Goal: Transaction & Acquisition: Purchase product/service

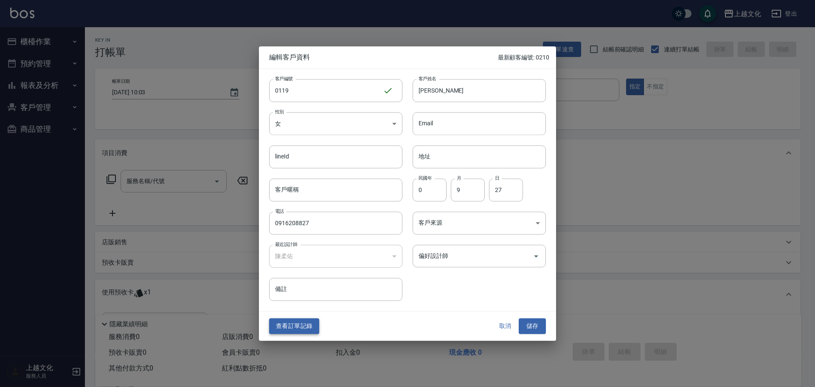
click at [282, 323] on button "查看訂單記錄" at bounding box center [294, 327] width 50 height 16
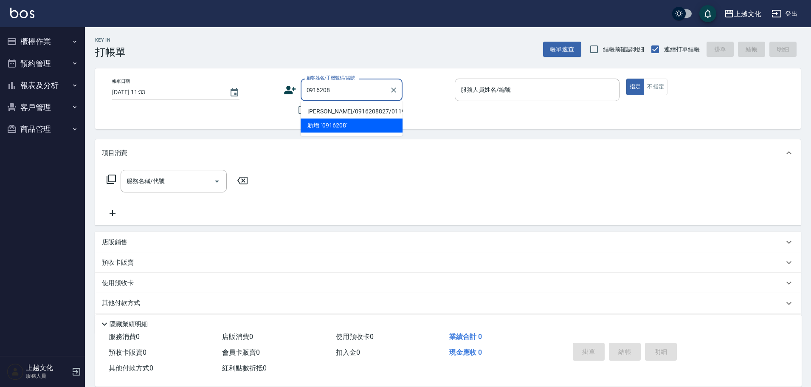
click at [350, 113] on li "[PERSON_NAME]/0916208827/0119" at bounding box center [352, 111] width 102 height 14
type input "[PERSON_NAME]/0916208827/0119"
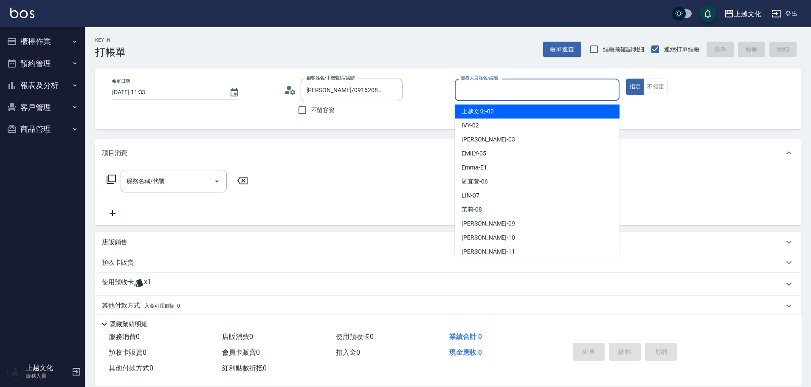
click at [466, 89] on input "服務人員姓名/編號" at bounding box center [537, 89] width 157 height 15
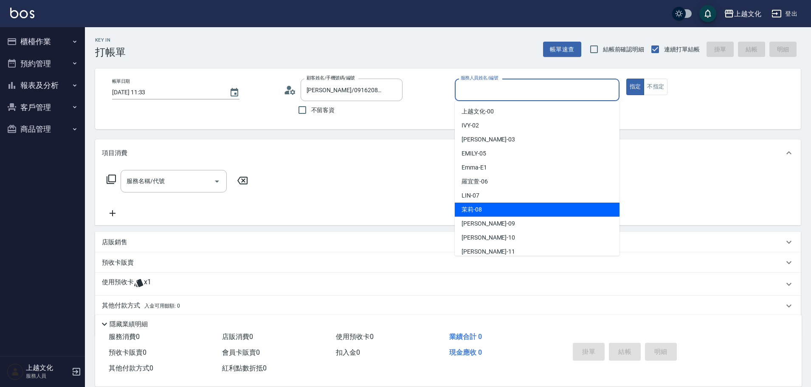
drag, startPoint x: 487, startPoint y: 209, endPoint x: 610, endPoint y: 144, distance: 138.7
click at [487, 209] on div "茉莉 -08" at bounding box center [537, 210] width 165 height 14
type input "茉莉-08"
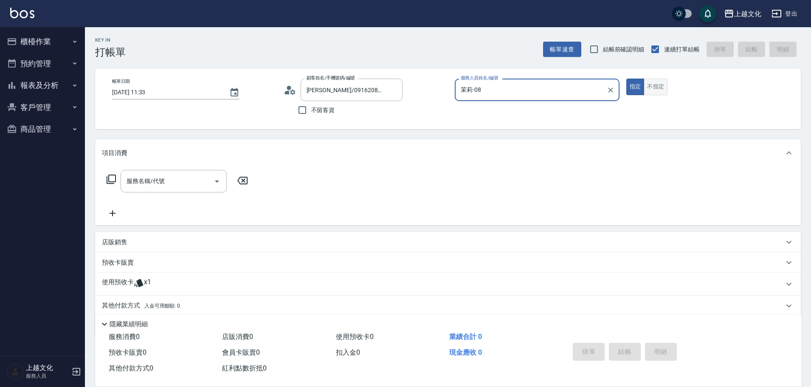
click at [657, 87] on button "不指定" at bounding box center [656, 87] width 24 height 17
click at [120, 278] on p "使用預收卡" at bounding box center [118, 284] width 32 height 13
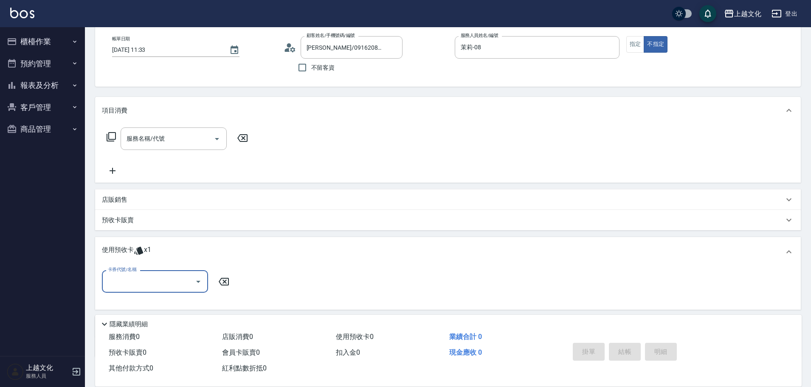
scroll to position [94, 0]
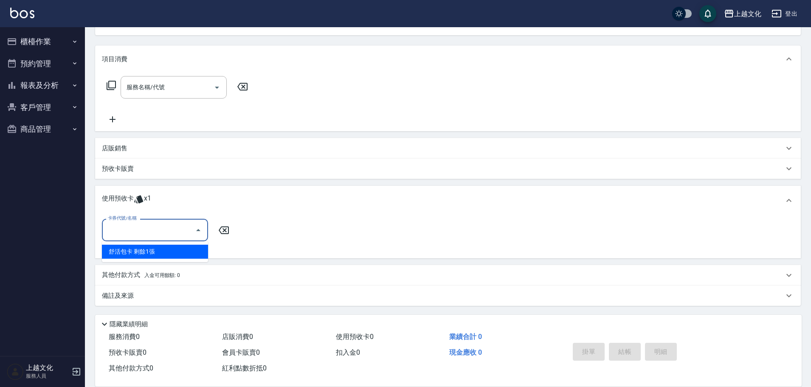
drag, startPoint x: 131, startPoint y: 230, endPoint x: 133, endPoint y: 245, distance: 14.6
click at [132, 231] on input "卡券代號/名稱" at bounding box center [149, 230] width 86 height 15
drag, startPoint x: 135, startPoint y: 250, endPoint x: 141, endPoint y: 248, distance: 6.3
click at [135, 250] on div "舒活包卡 剩餘1張" at bounding box center [155, 252] width 106 height 14
type input "舒活包卡"
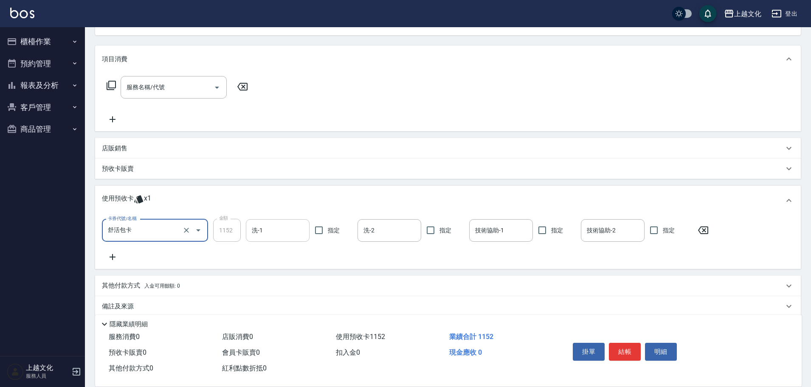
click at [290, 238] on div "洗-1" at bounding box center [278, 230] width 64 height 23
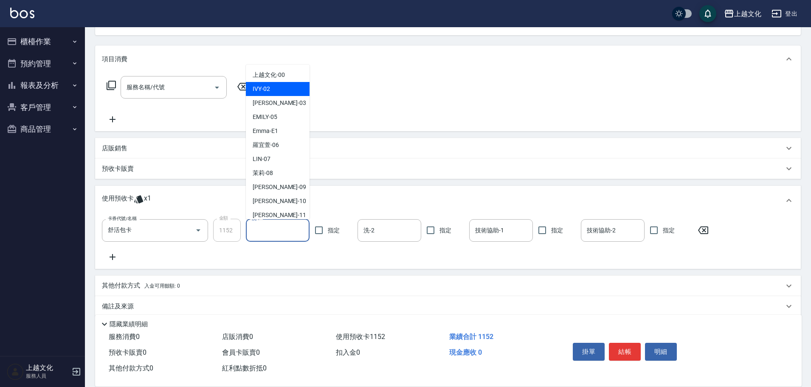
click at [282, 89] on div "IVY -02" at bounding box center [278, 89] width 64 height 14
type input "IVY-02"
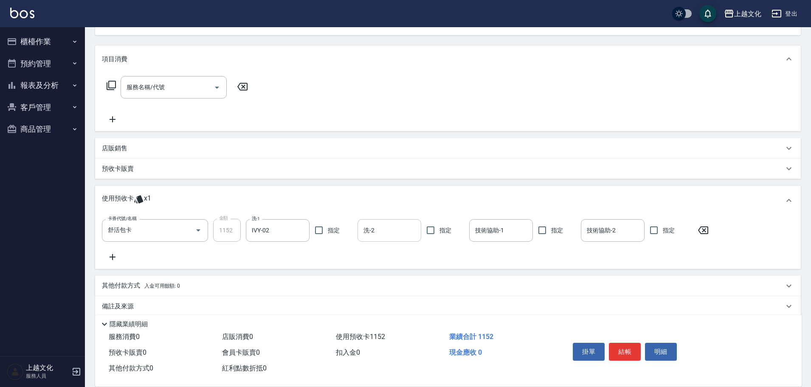
click at [416, 233] on input "洗-2" at bounding box center [389, 230] width 56 height 15
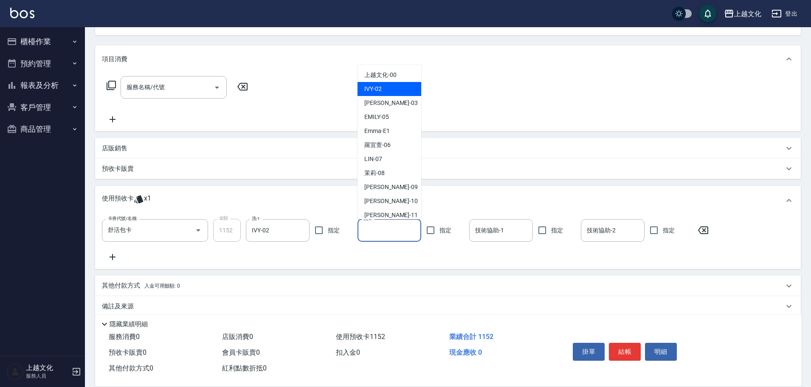
click at [394, 87] on div "IVY -02" at bounding box center [390, 89] width 64 height 14
type input "IVY-02"
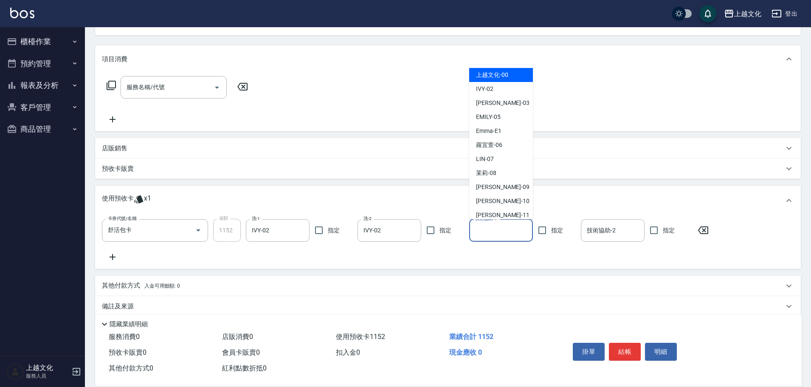
click at [501, 229] on input "技術協助-1" at bounding box center [501, 230] width 56 height 15
click at [497, 208] on div "[PERSON_NAME] -11" at bounding box center [501, 215] width 64 height 14
type input "[PERSON_NAME]-11"
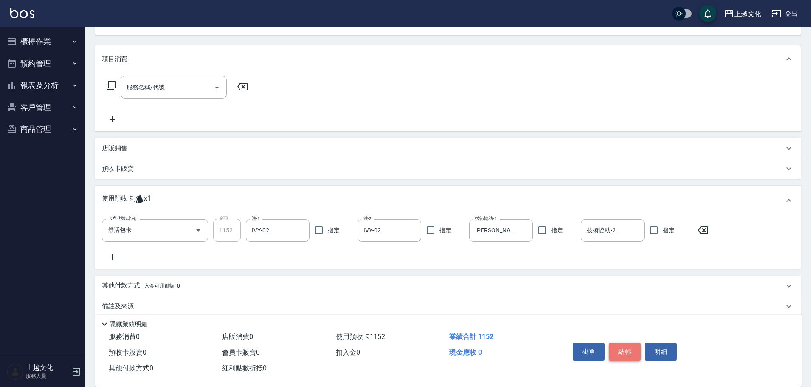
click at [625, 351] on button "結帳" at bounding box center [625, 352] width 32 height 18
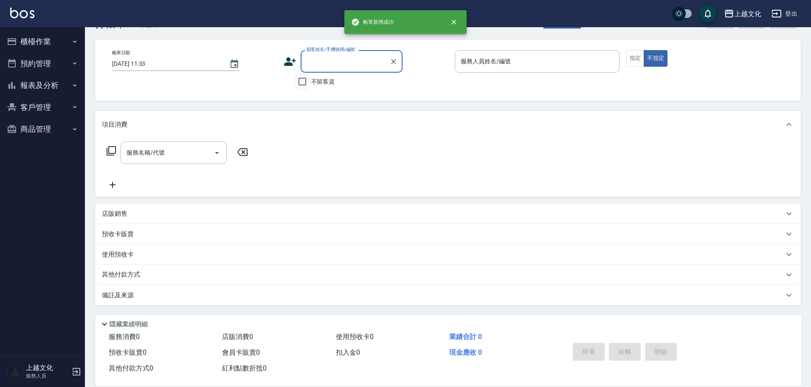
click at [301, 82] on input "不留客資" at bounding box center [302, 82] width 18 height 18
checkbox input "true"
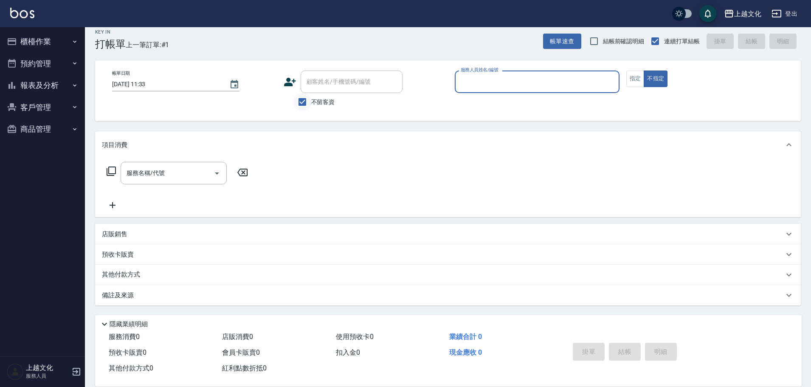
scroll to position [8, 0]
click at [512, 82] on input "服務人員姓名/編號" at bounding box center [537, 81] width 157 height 15
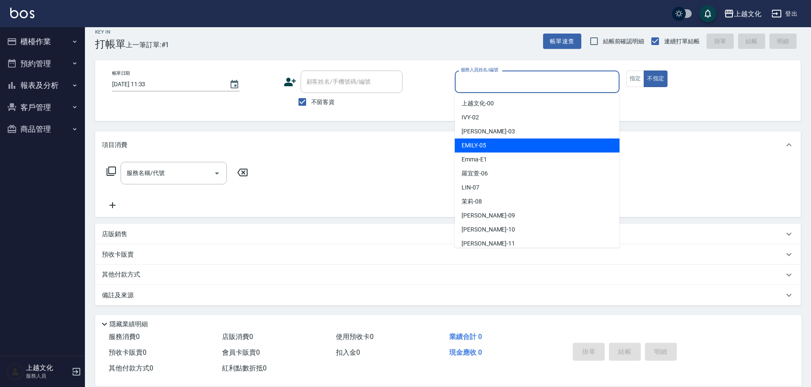
click at [494, 147] on div "[PERSON_NAME] -05" at bounding box center [537, 145] width 165 height 14
type input "EMILY-05"
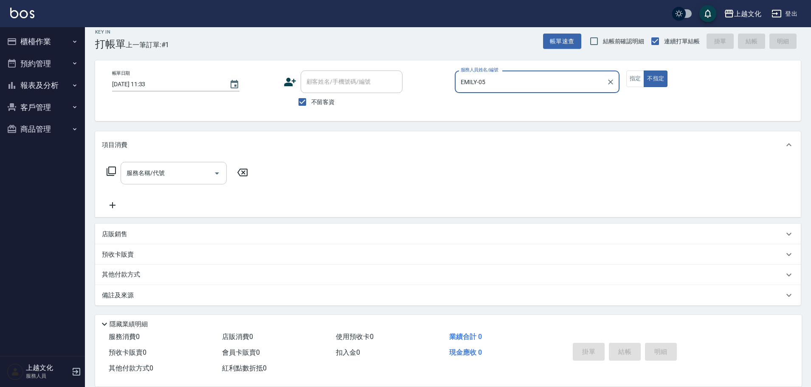
click at [141, 176] on input "服務名稱/代號" at bounding box center [167, 173] width 86 height 15
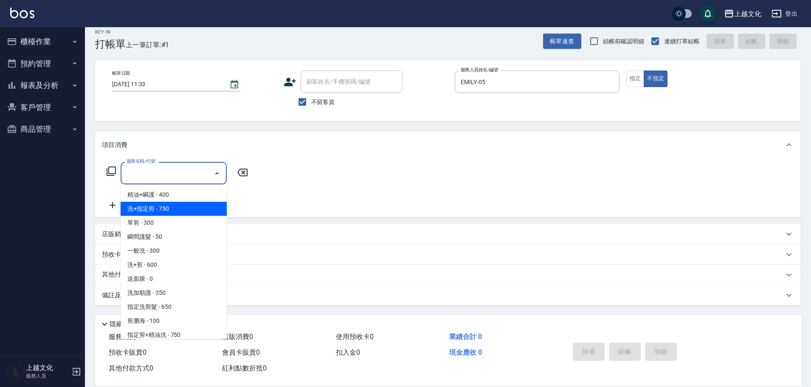
click at [174, 210] on span "洗+指定剪 - 750" at bounding box center [174, 209] width 106 height 14
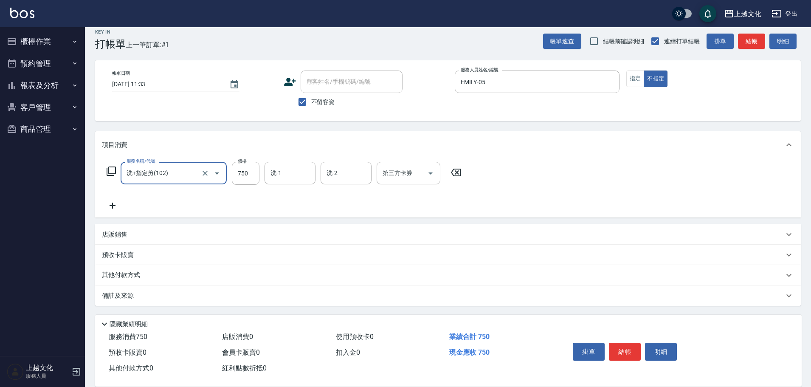
click at [180, 181] on div "洗+指定剪(102) 服務名稱/代號" at bounding box center [174, 173] width 106 height 23
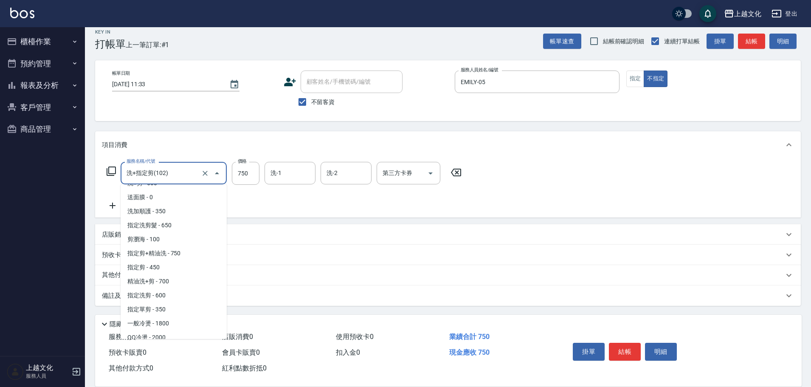
scroll to position [85, 0]
click at [178, 247] on span "指定剪+精油洗 - 750" at bounding box center [174, 250] width 106 height 14
type input "指定剪+精油洗(204)"
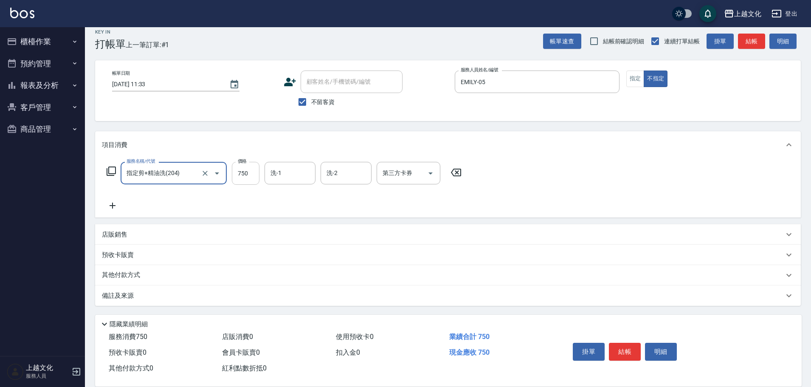
click at [249, 179] on input "750" at bounding box center [246, 173] width 28 height 23
type input "800"
click at [111, 207] on icon at bounding box center [112, 205] width 21 height 10
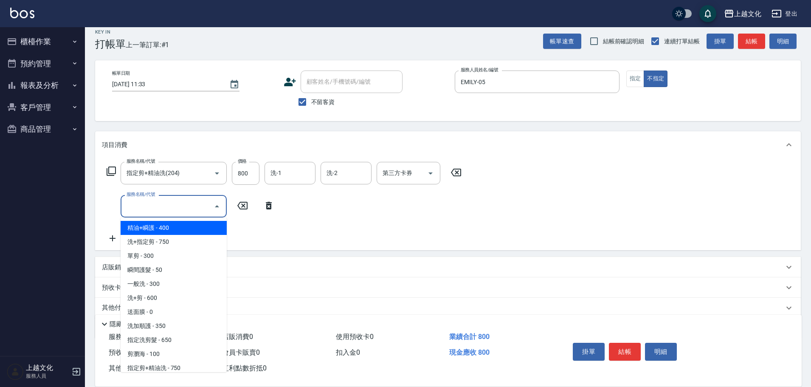
click at [152, 210] on input "服務名稱/代號" at bounding box center [167, 206] width 86 height 15
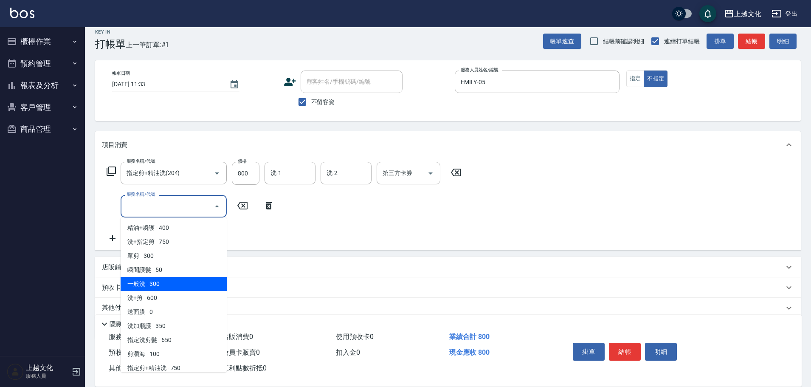
click at [157, 286] on span "一般洗 - 300" at bounding box center [174, 284] width 106 height 14
type input "一般洗(105)"
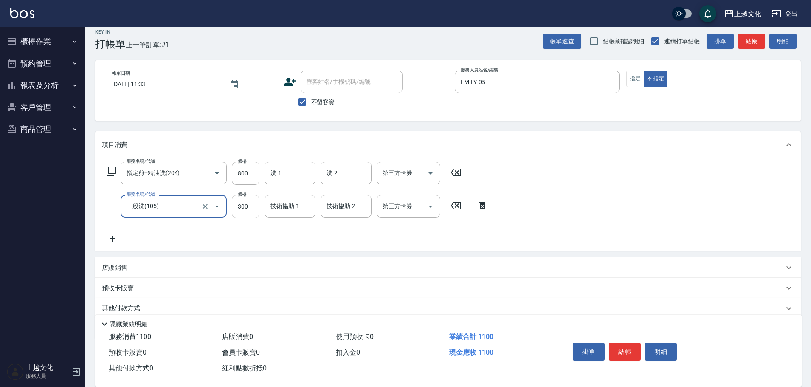
click at [245, 208] on input "300" at bounding box center [246, 206] width 28 height 23
type input "0"
click at [279, 211] on input "技術協助-1" at bounding box center [289, 206] width 43 height 15
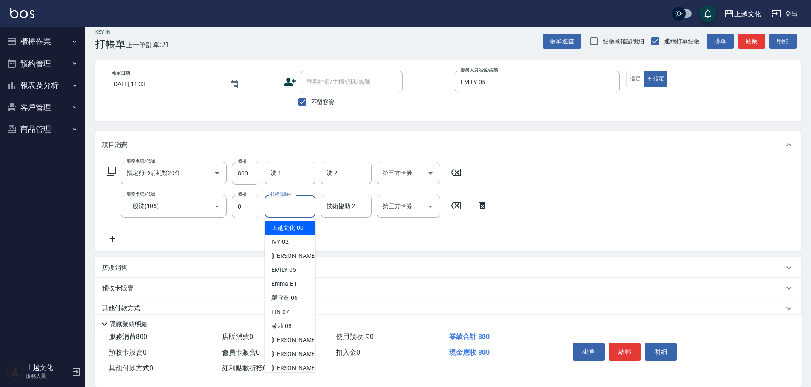
click at [285, 209] on input "技術協助-1" at bounding box center [289, 206] width 43 height 15
click at [289, 365] on span "[PERSON_NAME] -11" at bounding box center [298, 368] width 54 height 9
type input "[PERSON_NAME]-11"
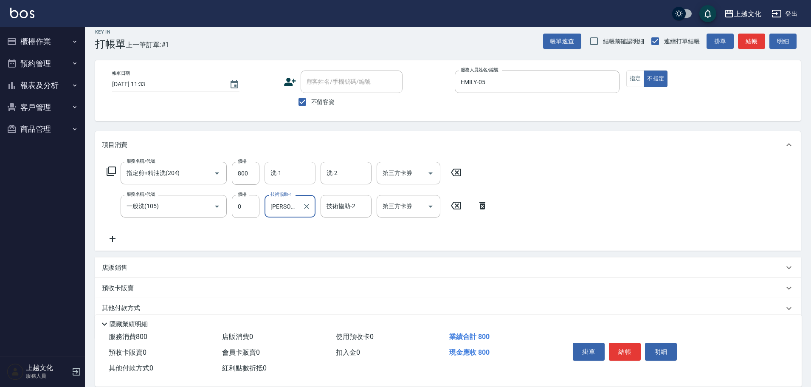
click at [283, 175] on input "洗-1" at bounding box center [289, 173] width 43 height 15
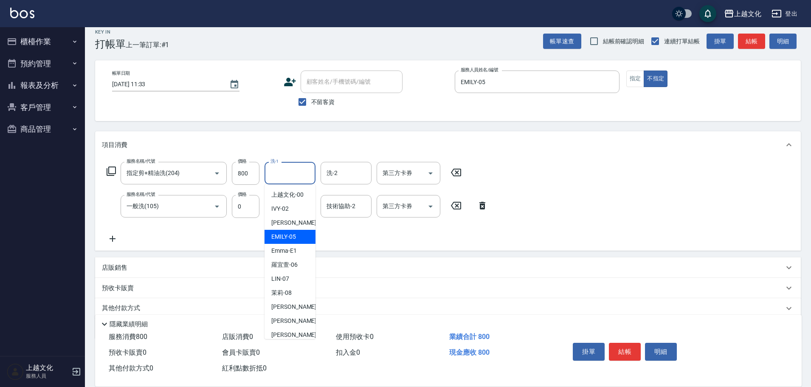
click at [298, 235] on div "[PERSON_NAME] -05" at bounding box center [290, 237] width 51 height 14
type input "EMILY-05"
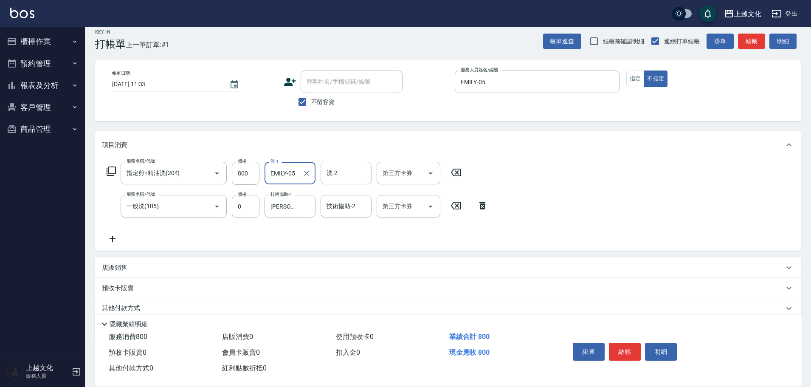
click at [342, 173] on input "洗-2" at bounding box center [345, 173] width 43 height 15
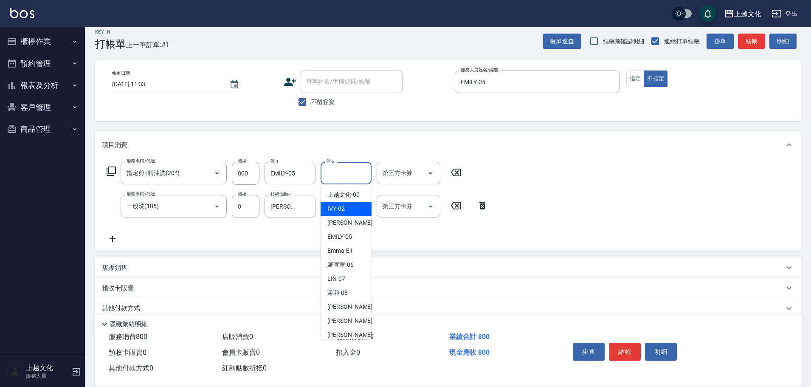
click at [347, 211] on div "IVY -02" at bounding box center [346, 209] width 51 height 14
type input "IVY-02"
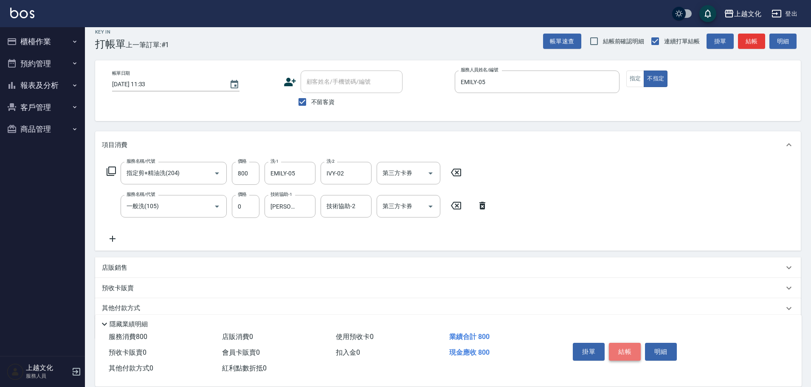
click at [620, 349] on button "結帳" at bounding box center [625, 352] width 32 height 18
click at [620, 349] on div "掛單 結帳 明細" at bounding box center [625, 352] width 111 height 27
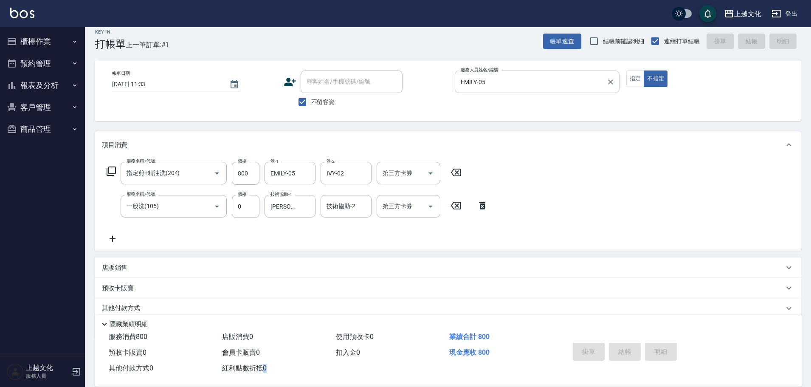
type input "[DATE] 11:34"
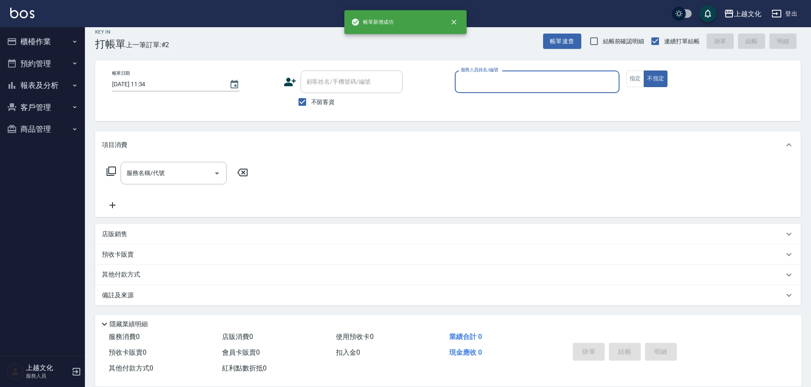
click at [505, 85] on input "服務人員姓名/編號" at bounding box center [537, 81] width 157 height 15
drag, startPoint x: 505, startPoint y: 85, endPoint x: 507, endPoint y: 104, distance: 19.2
click at [505, 85] on input "服務人員姓名/編號" at bounding box center [537, 81] width 157 height 15
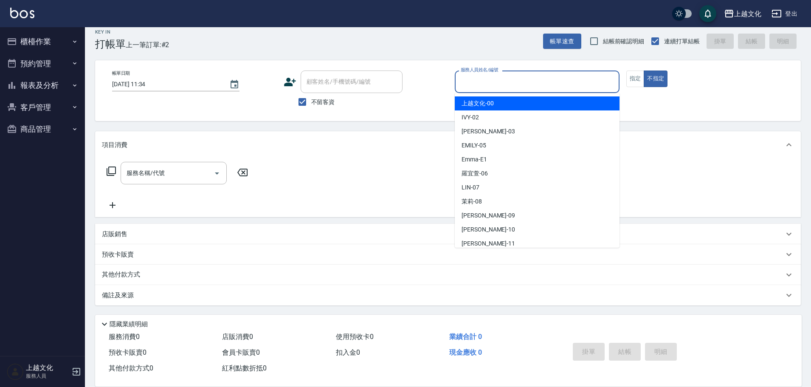
click at [500, 85] on input "服務人員姓名/編號" at bounding box center [537, 81] width 157 height 15
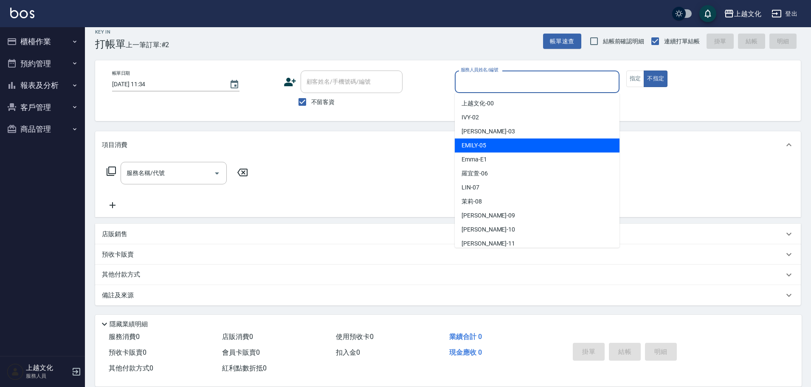
click at [502, 143] on div "[PERSON_NAME] -05" at bounding box center [537, 145] width 165 height 14
type input "EMILY-05"
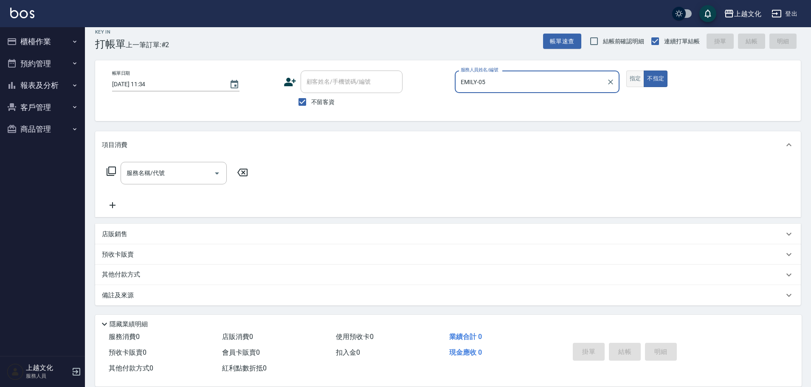
click at [638, 80] on button "指定" at bounding box center [635, 79] width 18 height 17
click at [156, 172] on input "服務名稱/代號" at bounding box center [167, 173] width 86 height 15
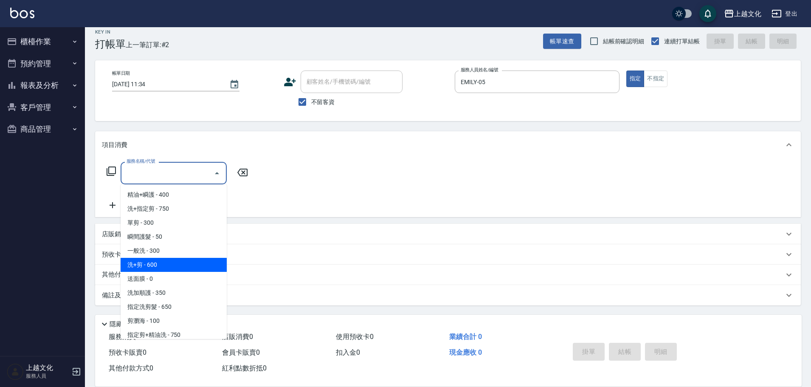
click at [168, 260] on span "洗+剪 - 600" at bounding box center [174, 265] width 106 height 14
type input "洗+剪(108)"
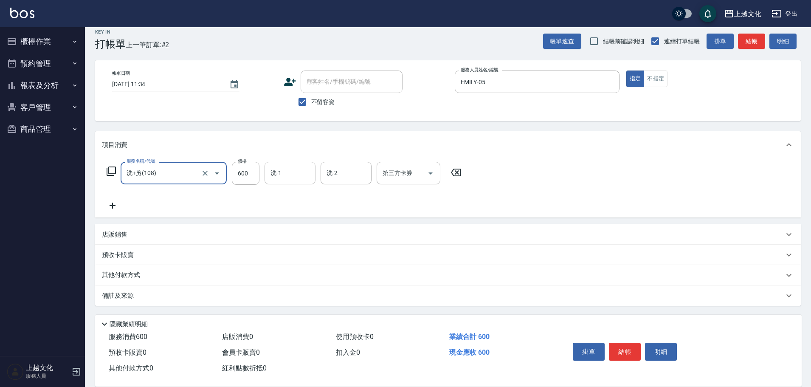
click at [283, 172] on input "洗-1" at bounding box center [289, 173] width 43 height 15
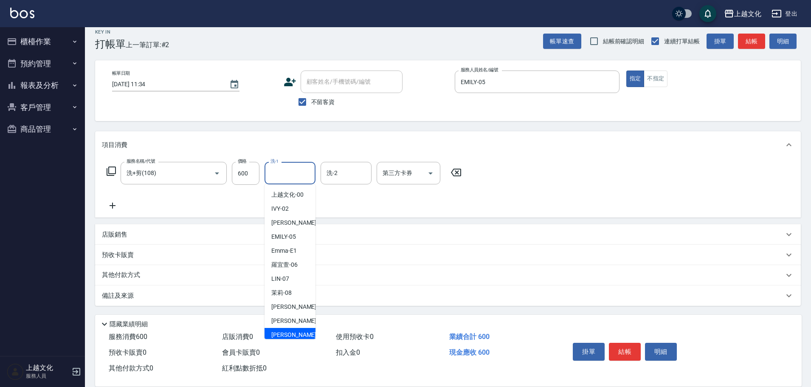
click at [290, 330] on div "[PERSON_NAME] -11" at bounding box center [290, 335] width 51 height 14
type input "[PERSON_NAME]-11"
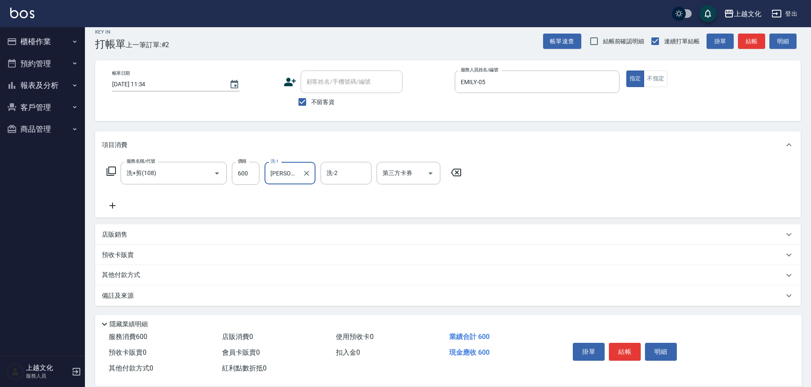
click at [622, 348] on button "結帳" at bounding box center [625, 352] width 32 height 18
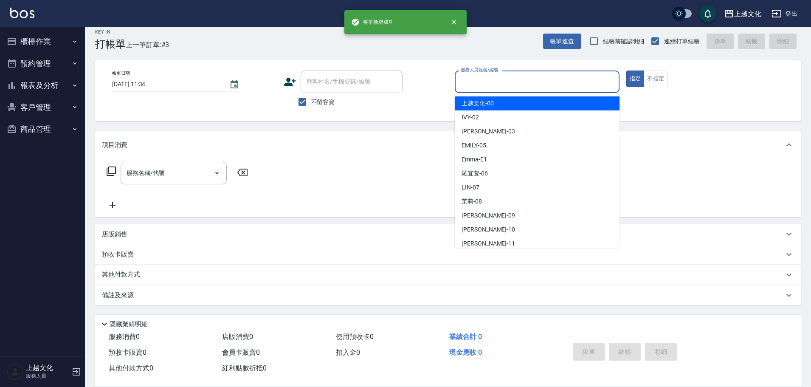
click at [541, 79] on input "服務人員姓名/編號" at bounding box center [537, 81] width 157 height 15
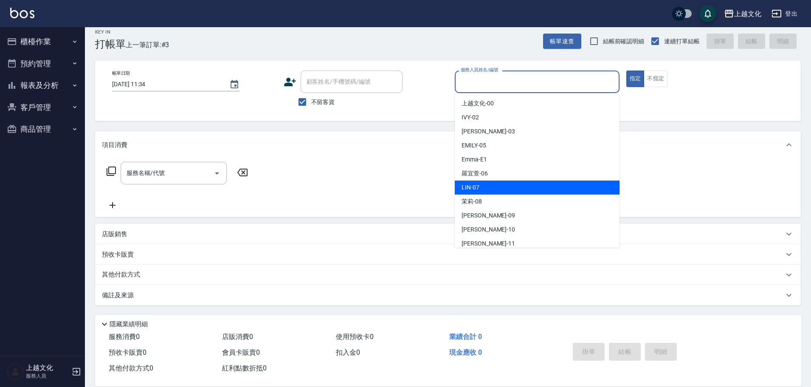
click at [508, 182] on div "[PERSON_NAME] -07" at bounding box center [537, 188] width 165 height 14
type input "[PERSON_NAME]-07"
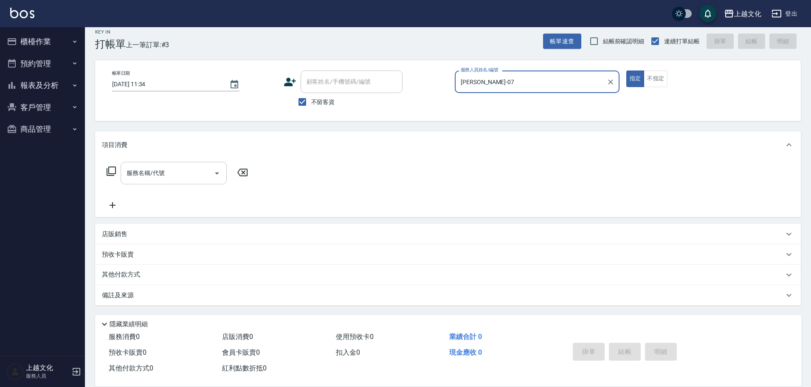
click at [167, 177] on input "服務名稱/代號" at bounding box center [167, 173] width 86 height 15
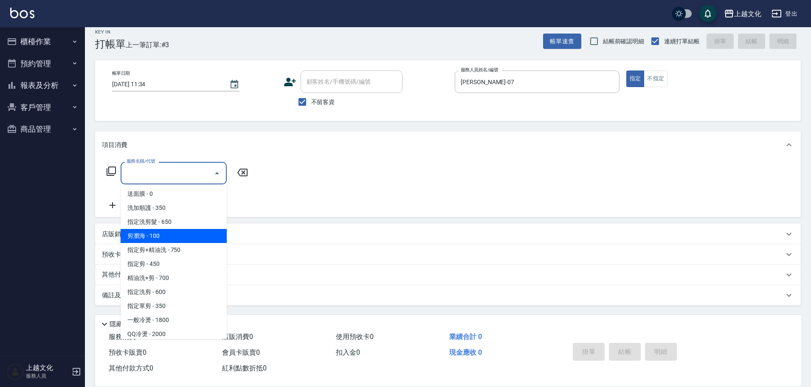
click at [176, 237] on span "剪瀏海 - 100" at bounding box center [174, 236] width 106 height 14
type input "剪瀏海(203)"
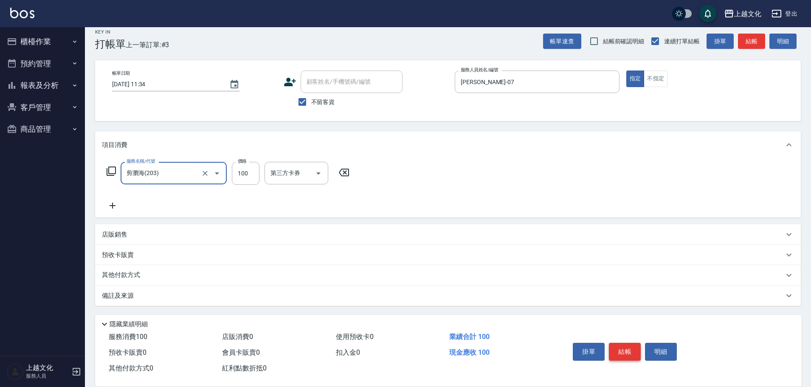
click at [622, 343] on button "結帳" at bounding box center [625, 352] width 32 height 18
click at [622, 342] on div "掛單 結帳 明細" at bounding box center [625, 352] width 111 height 27
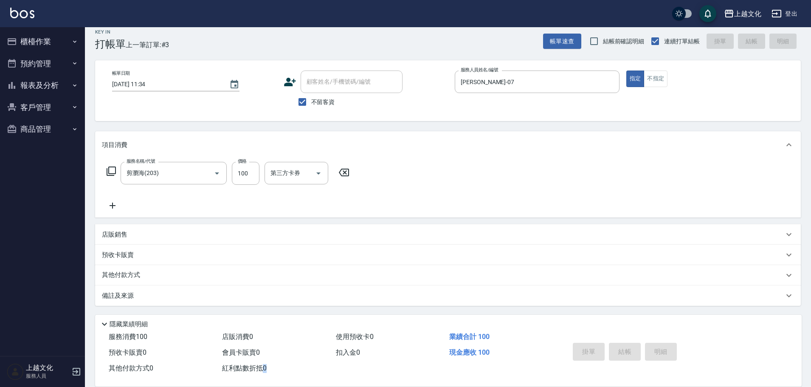
type input "[DATE] 11:35"
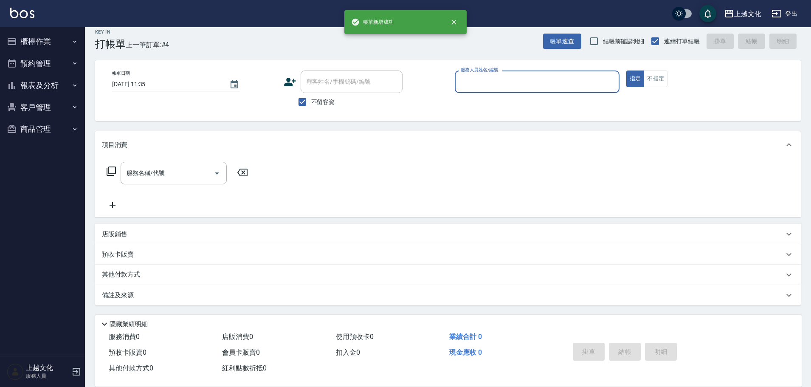
click at [546, 82] on input "服務人員姓名/編號" at bounding box center [537, 81] width 157 height 15
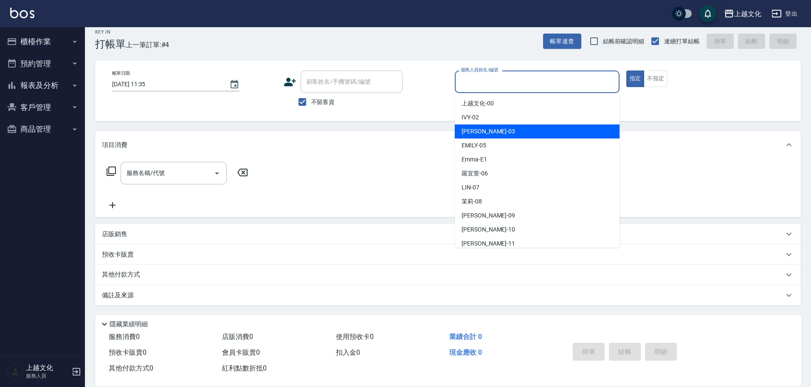
click at [495, 126] on div "[PERSON_NAME] -03" at bounding box center [537, 131] width 165 height 14
type input "[PERSON_NAME]-03"
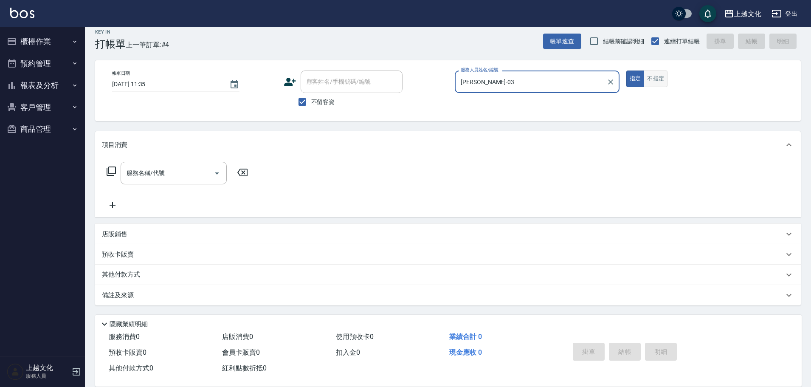
click at [650, 78] on button "不指定" at bounding box center [656, 79] width 24 height 17
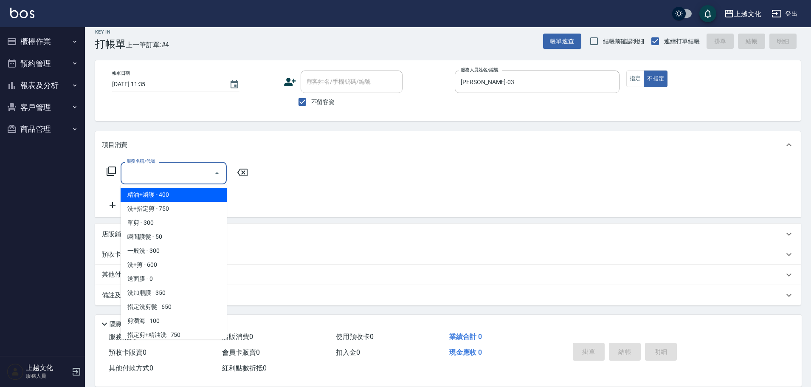
click at [157, 175] on input "服務名稱/代號" at bounding box center [167, 173] width 86 height 15
click at [158, 199] on span "精油+瞬護 - 400" at bounding box center [174, 195] width 106 height 14
type input "精油+瞬護(101)"
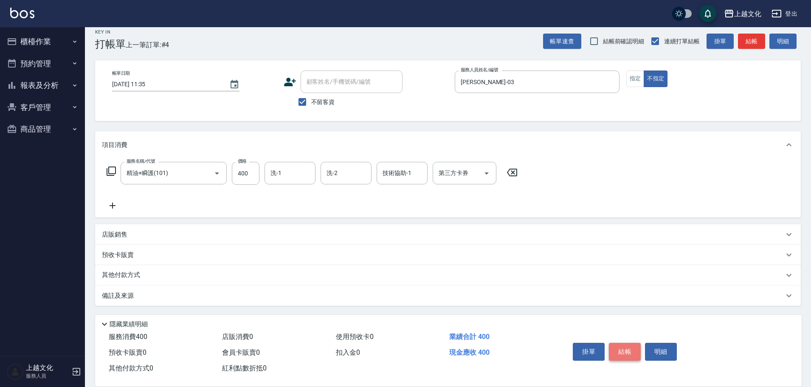
click at [621, 348] on button "結帳" at bounding box center [625, 352] width 32 height 18
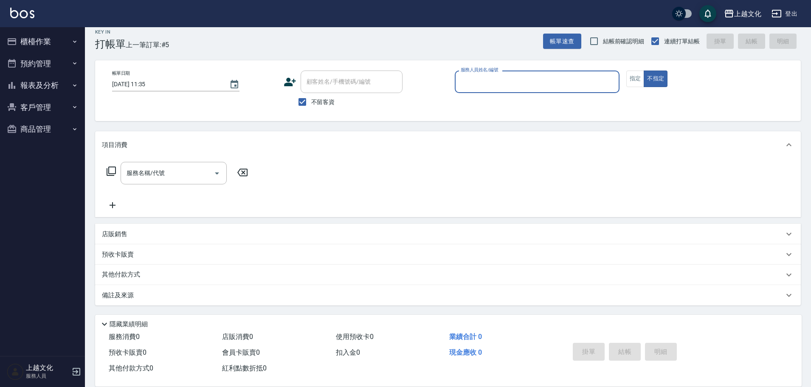
drag, startPoint x: 41, startPoint y: 84, endPoint x: 37, endPoint y: 89, distance: 6.6
click at [41, 84] on button "報表及分析" at bounding box center [42, 85] width 78 height 22
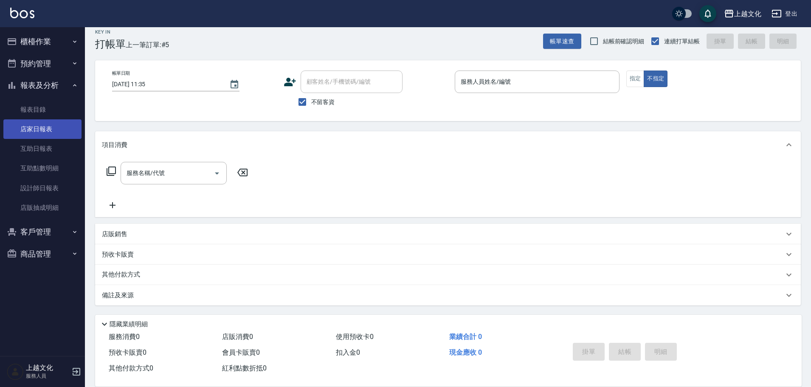
click at [36, 124] on link "店家日報表" at bounding box center [42, 129] width 78 height 20
